Goal: Information Seeking & Learning: Compare options

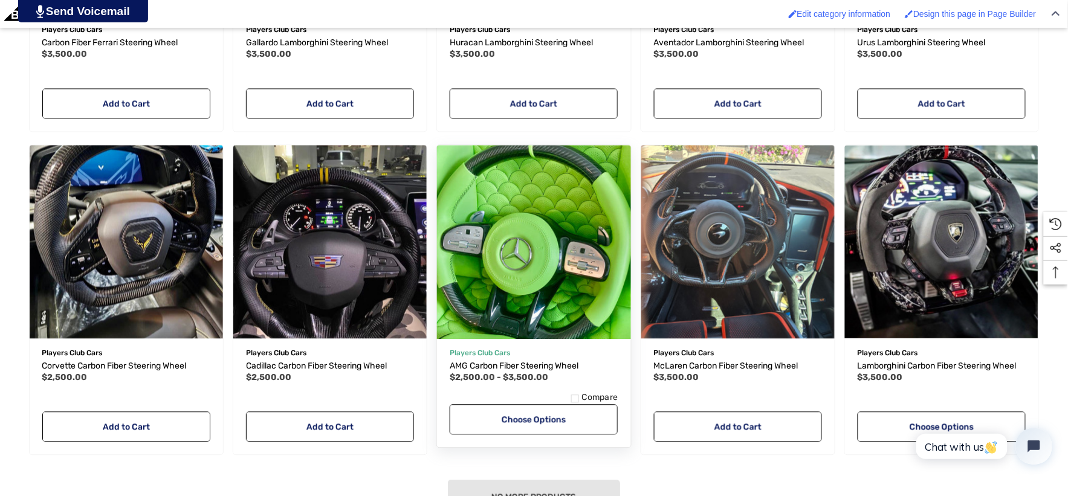
scroll to position [739, 0]
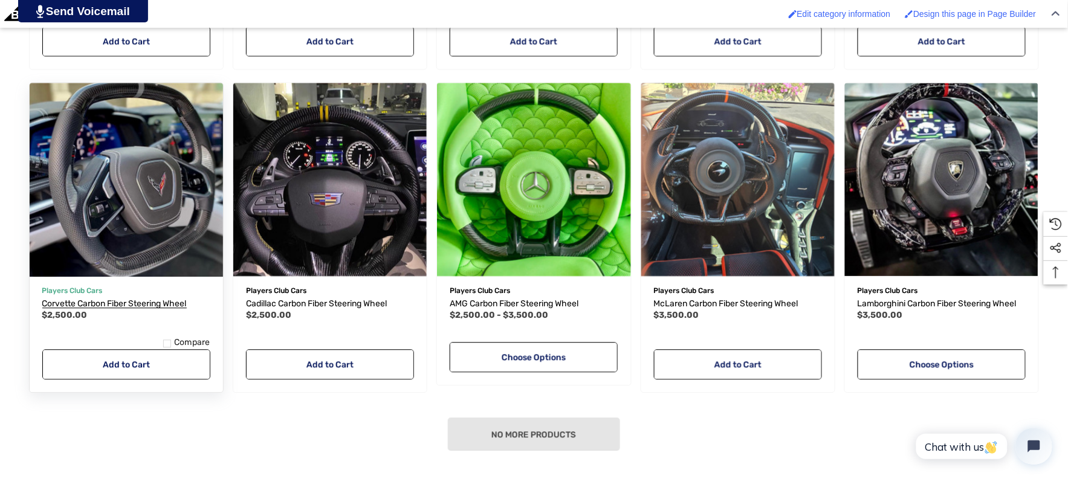
click at [160, 307] on span "Corvette Carbon Fiber Steering Wheel" at bounding box center [114, 304] width 144 height 10
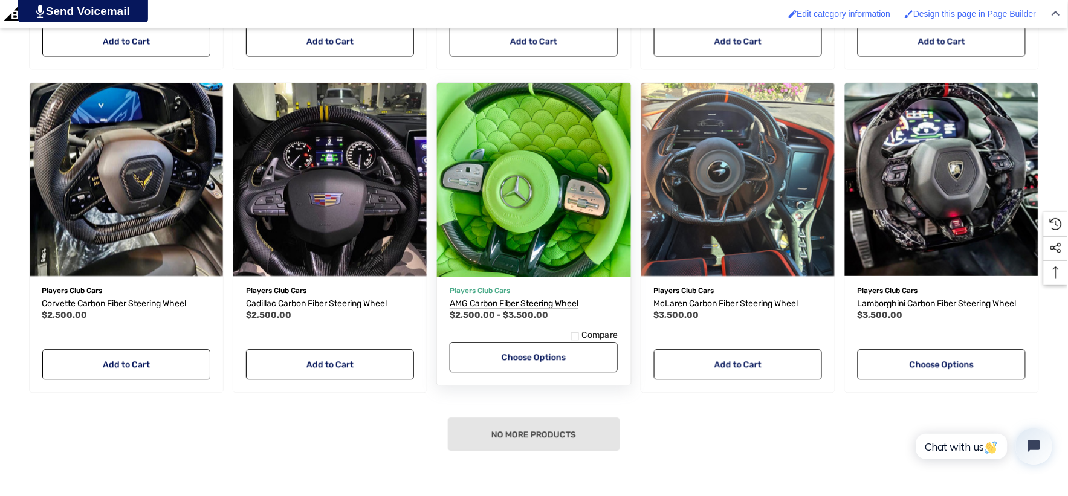
click at [504, 300] on span "AMG Carbon Fiber Steering Wheel" at bounding box center [514, 304] width 129 height 10
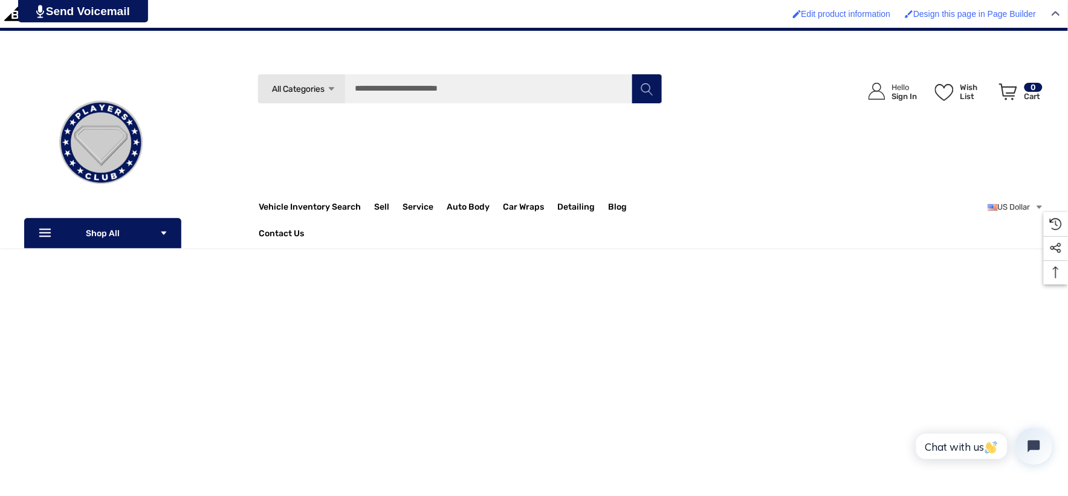
scroll to position [335, 0]
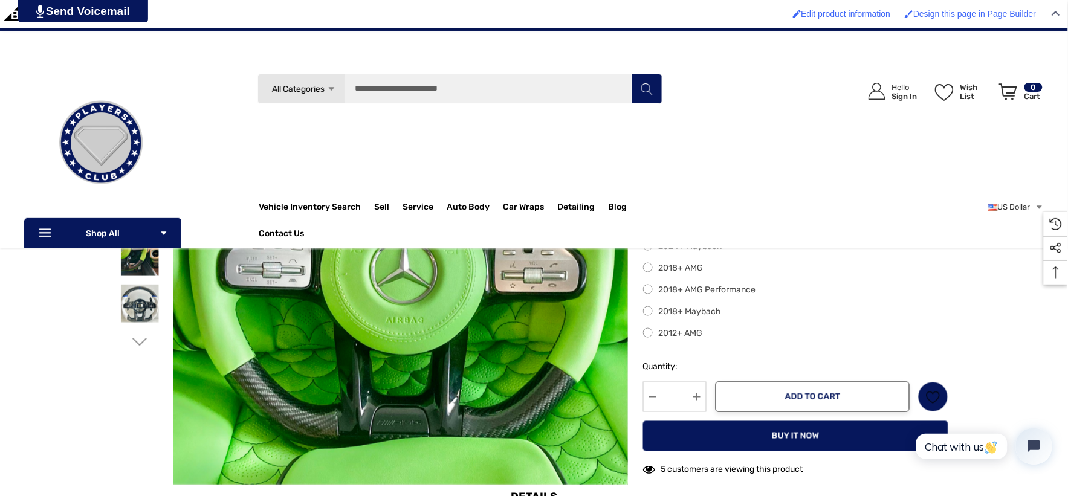
click at [141, 348] on icon "Go to slide 2 of 13" at bounding box center [139, 342] width 15 height 15
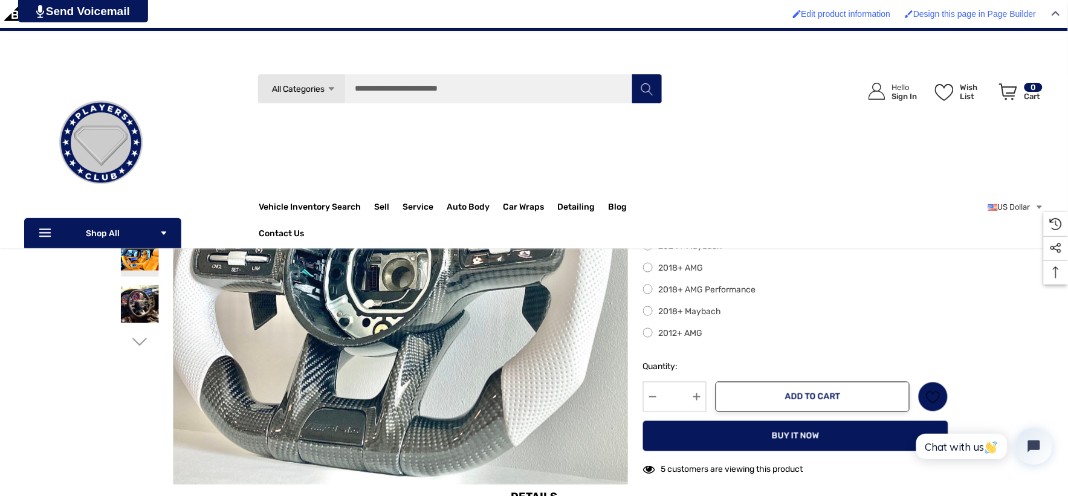
click at [141, 347] on icon "Go to slide 3 of 13" at bounding box center [139, 342] width 15 height 15
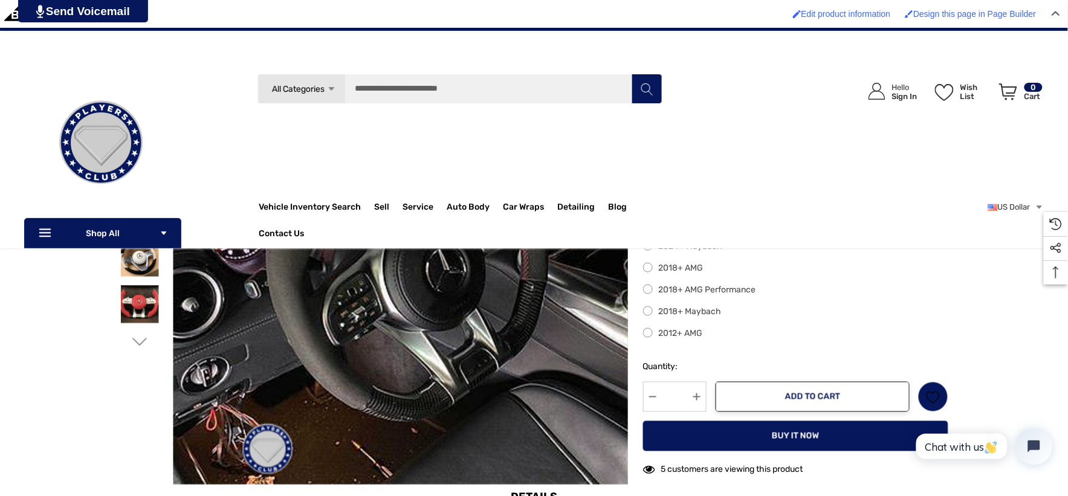
click at [141, 346] on use "Go to slide 4 of 13" at bounding box center [139, 342] width 15 height 8
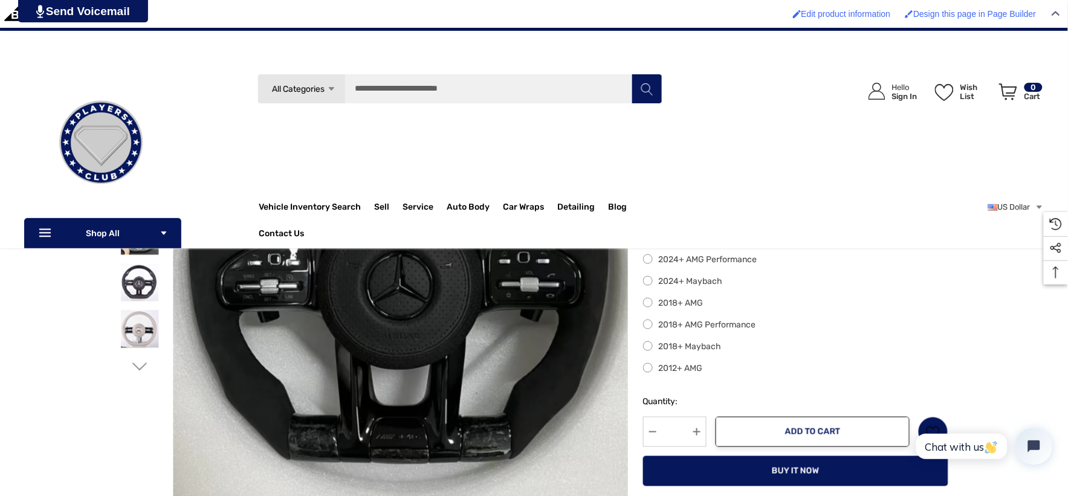
scroll to position [268, 0]
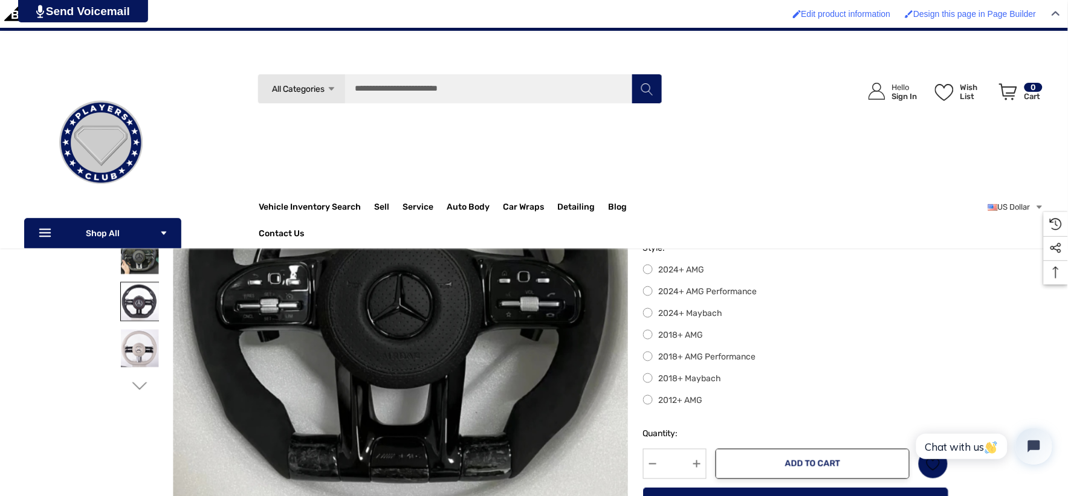
click at [125, 302] on img at bounding box center [140, 302] width 38 height 38
